Goal: Check status: Check status

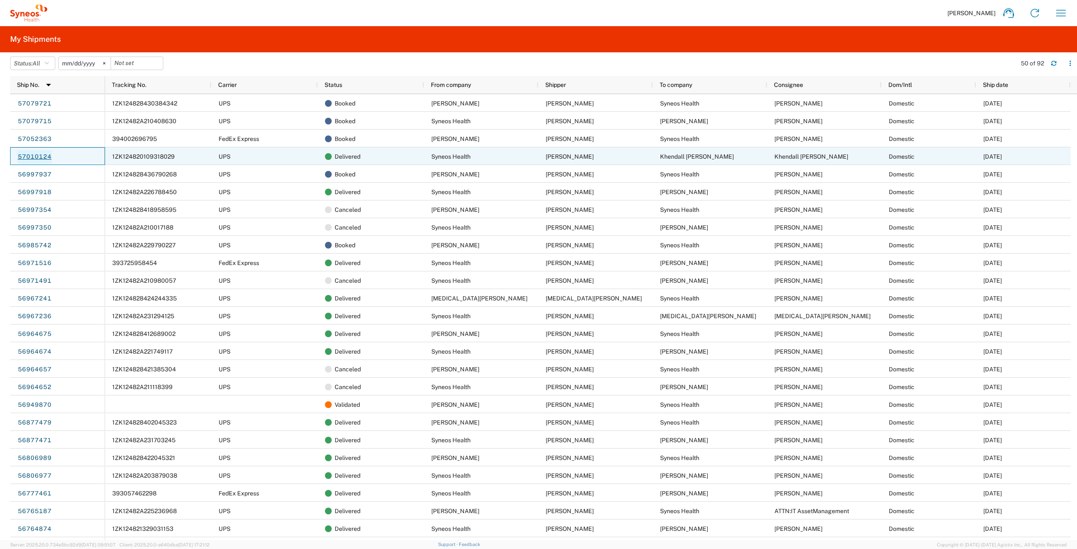
click at [45, 157] on link "57010124" at bounding box center [34, 157] width 35 height 14
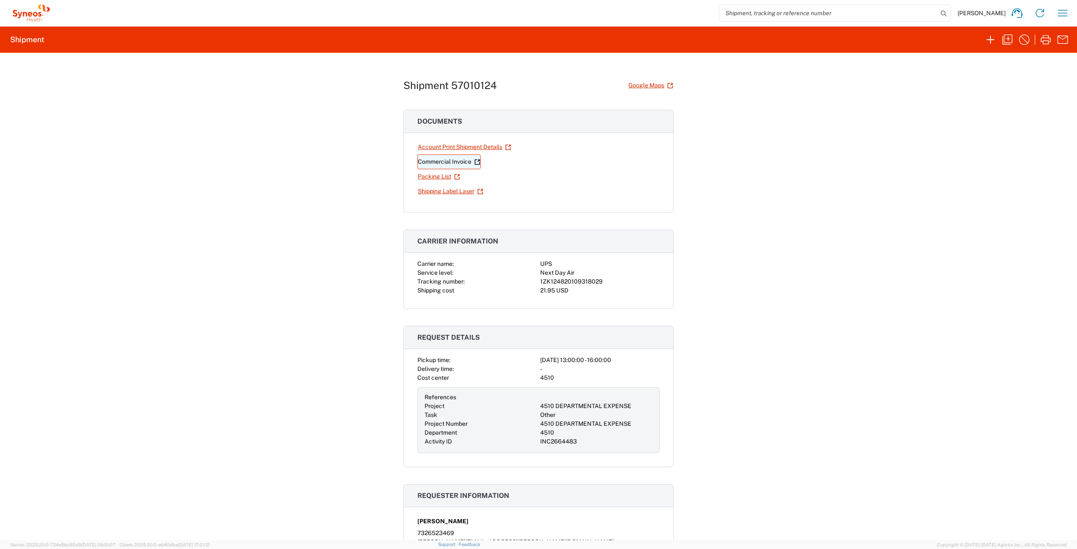
click at [439, 161] on link "Commercial Invoice" at bounding box center [448, 161] width 63 height 15
